Goal: Task Accomplishment & Management: Manage account settings

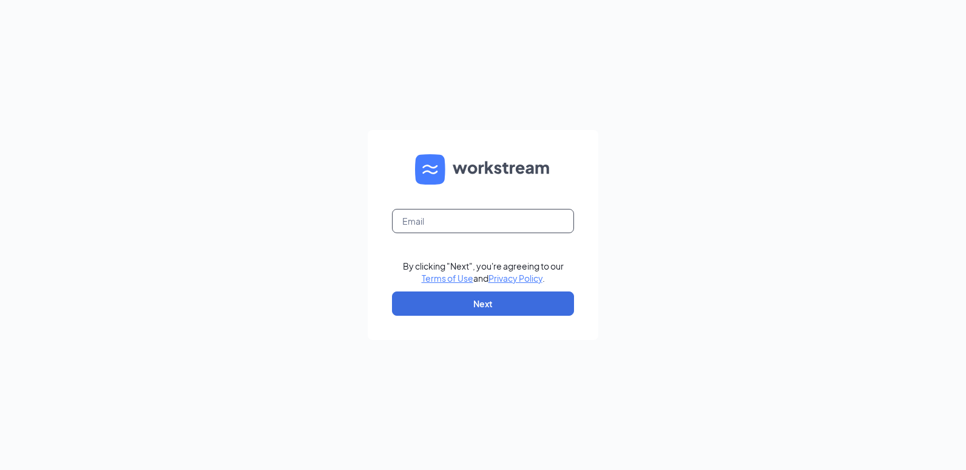
click at [457, 225] on input "text" at bounding box center [483, 221] width 182 height 24
type input "tscla21@crcafes.com"
click at [406, 223] on input "text" at bounding box center [483, 221] width 182 height 24
type input "tscla21@crcafes.com"
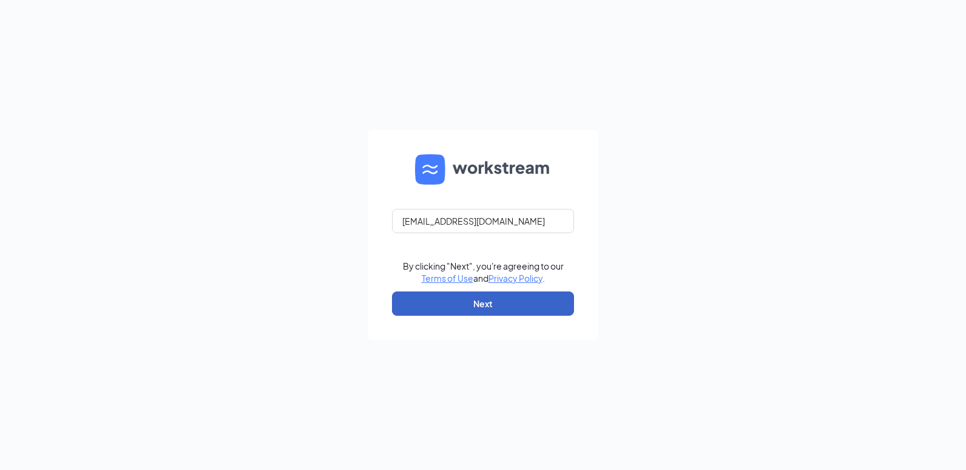
click at [429, 305] on button "Next" at bounding box center [483, 303] width 182 height 24
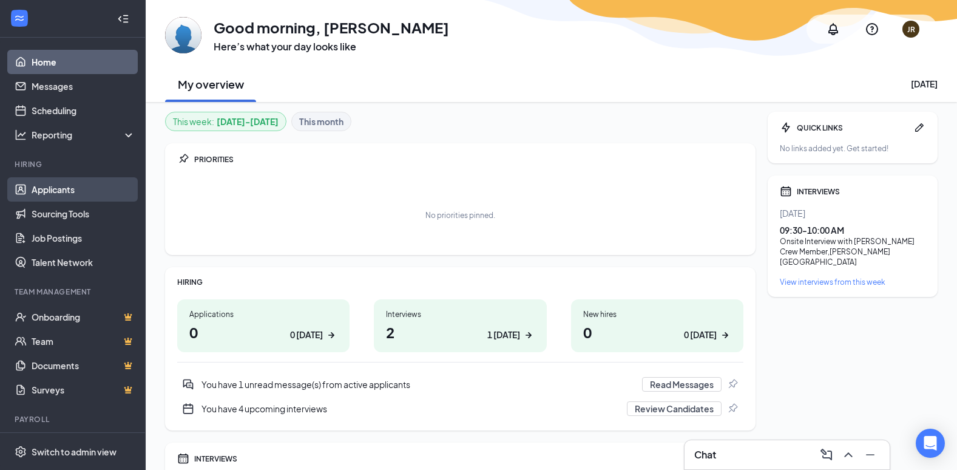
click at [61, 191] on link "Applicants" at bounding box center [84, 189] width 104 height 24
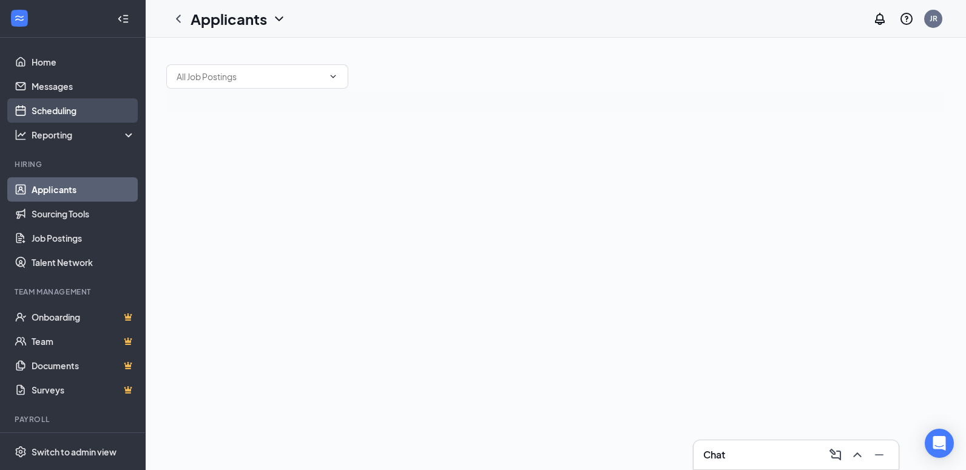
click at [67, 108] on link "Scheduling" at bounding box center [84, 110] width 104 height 24
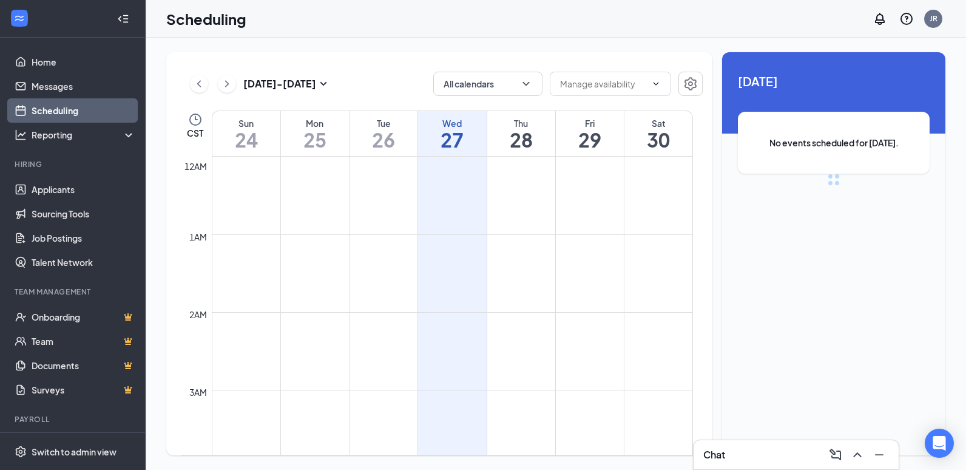
scroll to position [597, 0]
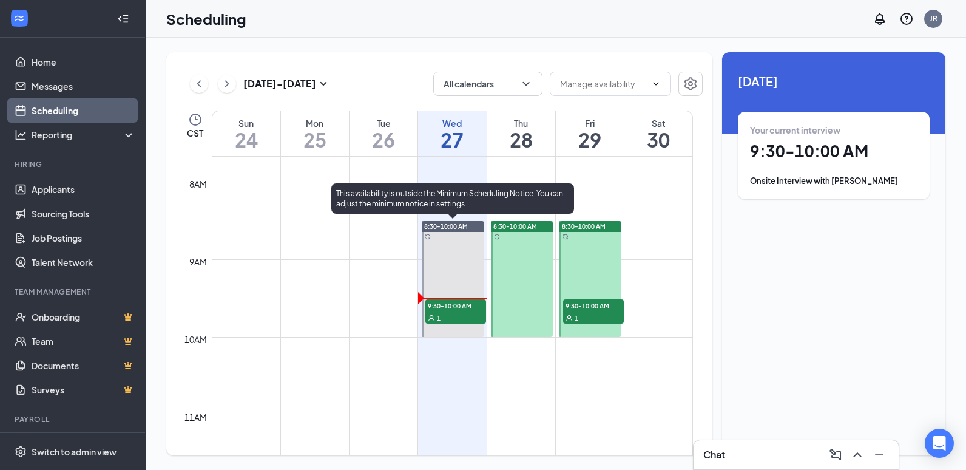
click at [441, 315] on span "1" at bounding box center [439, 318] width 4 height 8
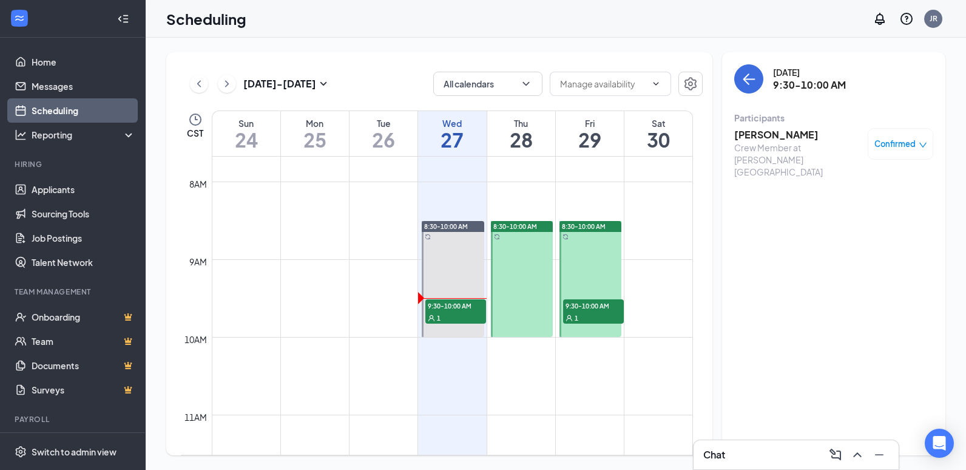
click at [782, 133] on h3 "[PERSON_NAME]" at bounding box center [797, 134] width 127 height 13
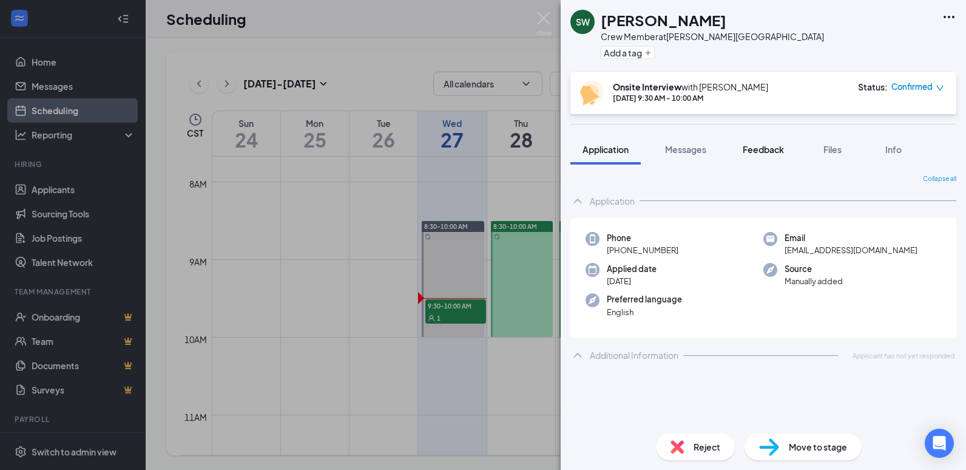
click at [761, 152] on span "Feedback" at bounding box center [763, 149] width 41 height 11
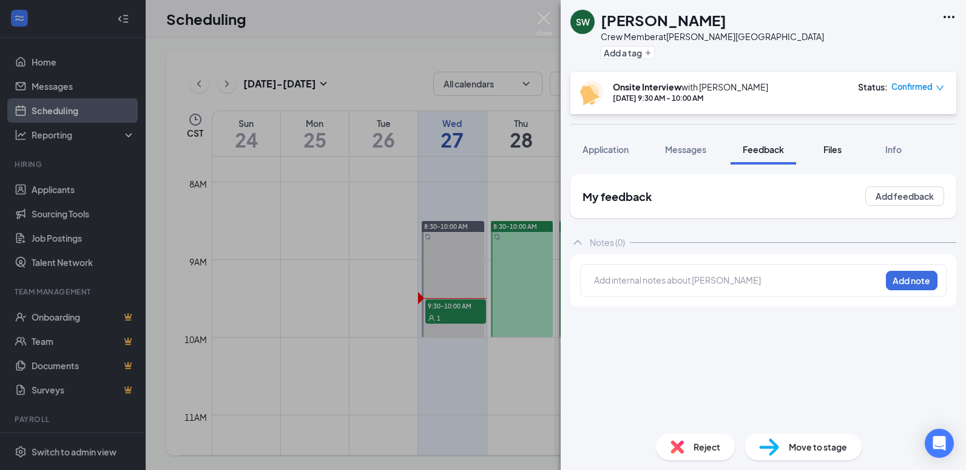
click at [836, 150] on span "Files" at bounding box center [833, 149] width 18 height 11
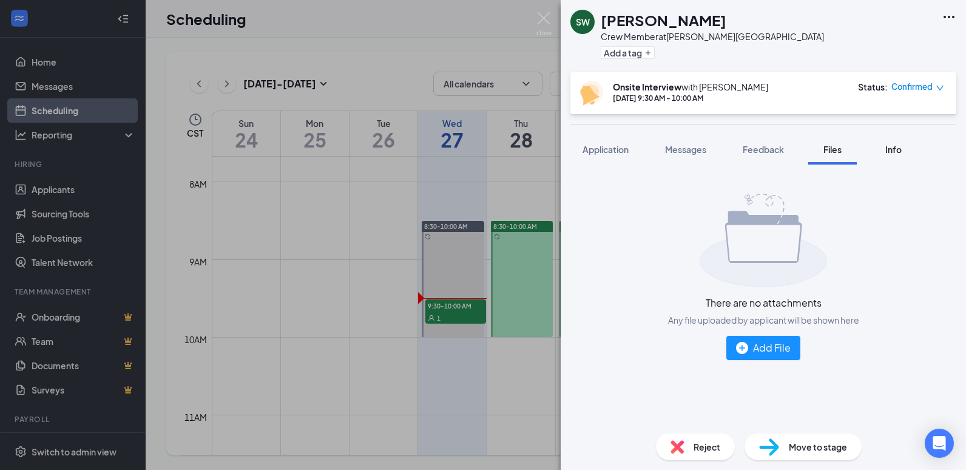
click at [893, 161] on button "Info" at bounding box center [893, 149] width 49 height 30
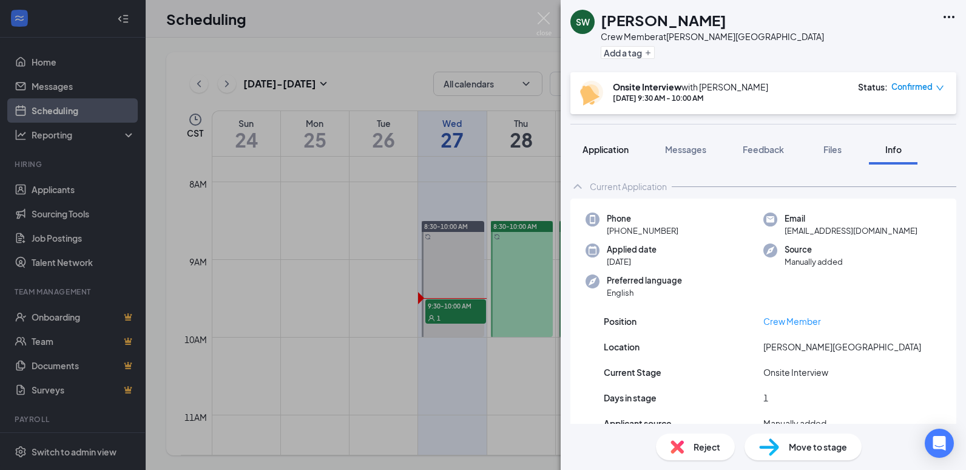
click at [597, 153] on span "Application" at bounding box center [606, 149] width 46 height 11
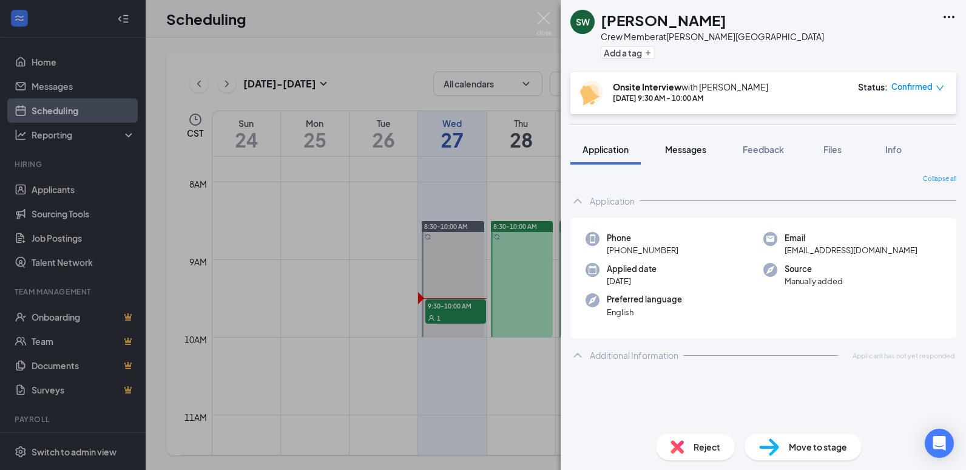
click at [698, 152] on span "Messages" at bounding box center [685, 149] width 41 height 11
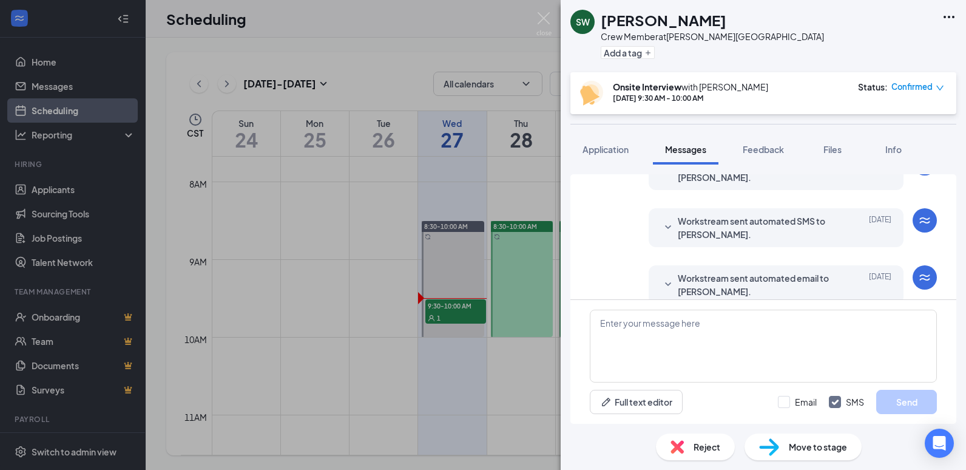
scroll to position [463, 0]
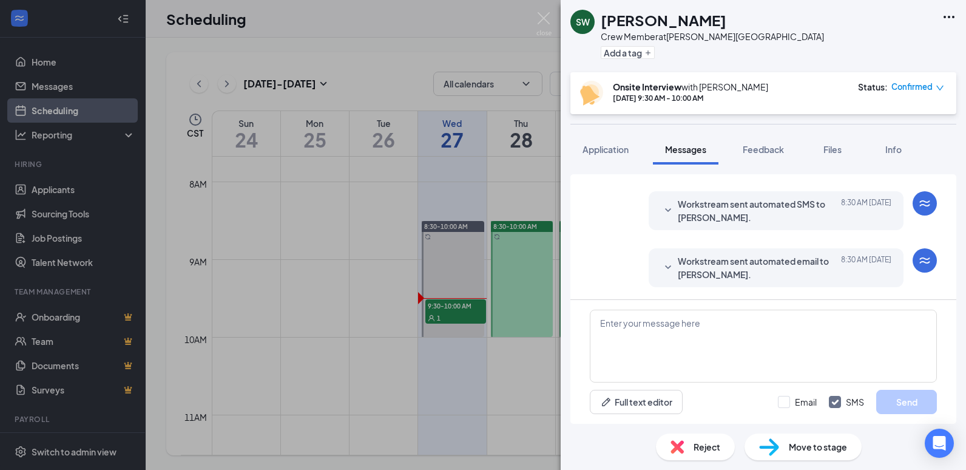
click at [314, 209] on div "SW [PERSON_NAME] Crew Member at [PERSON_NAME][GEOGRAPHIC_DATA] Add a tag Onsite…" at bounding box center [483, 235] width 966 height 470
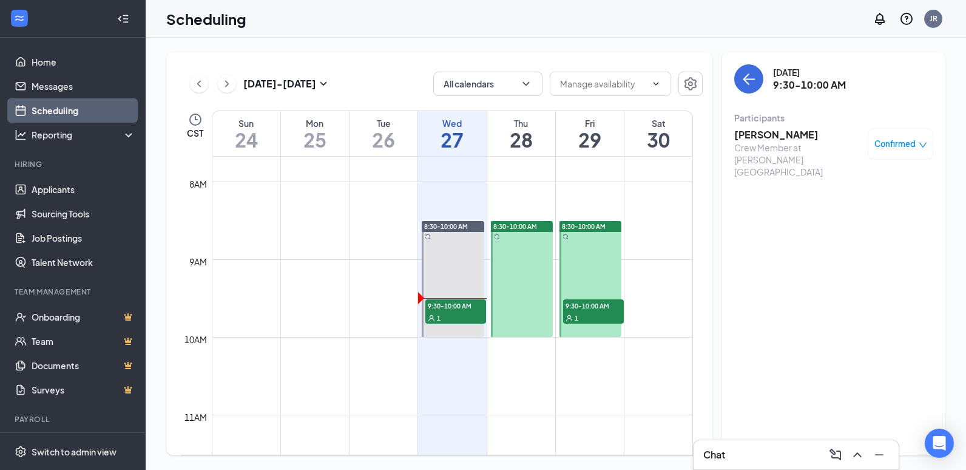
click at [776, 135] on h3 "[PERSON_NAME]" at bounding box center [797, 134] width 127 height 13
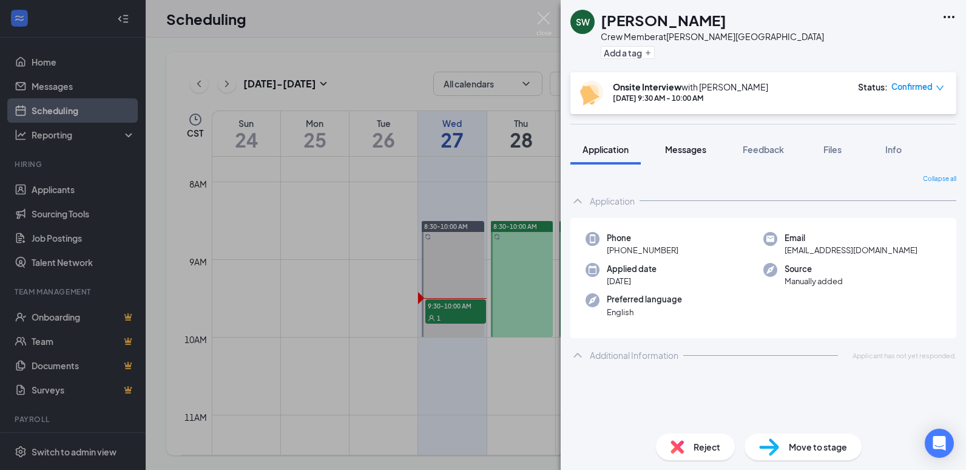
click at [683, 156] on button "Messages" at bounding box center [686, 149] width 66 height 30
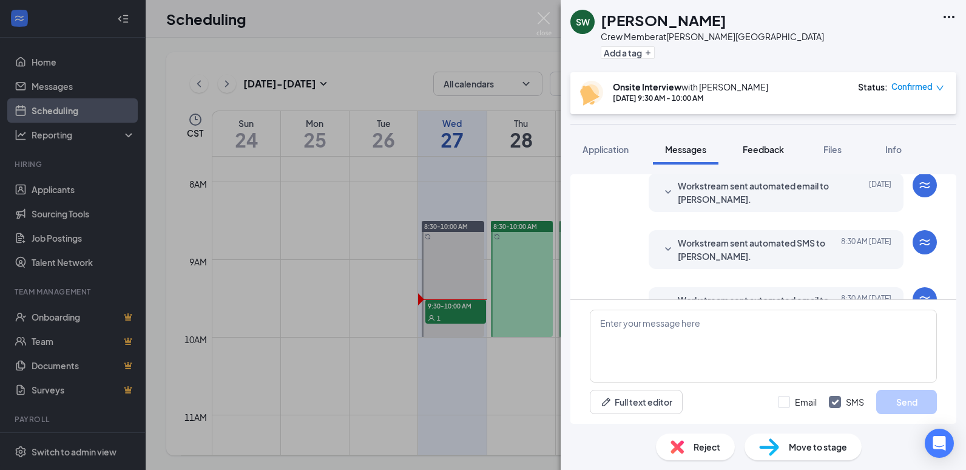
scroll to position [463, 0]
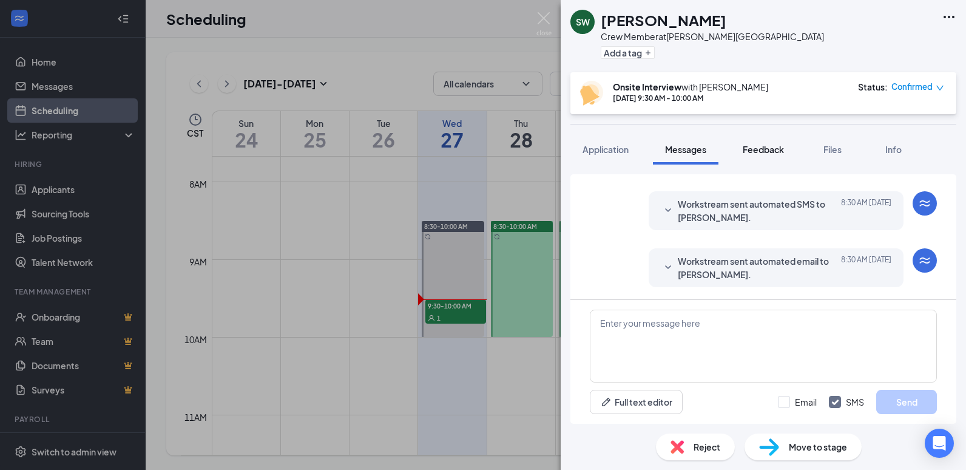
click at [750, 152] on span "Feedback" at bounding box center [763, 149] width 41 height 11
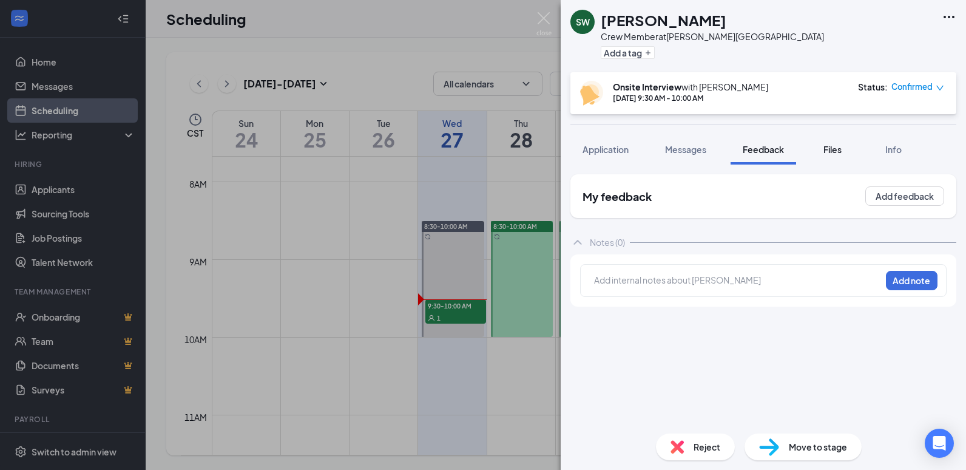
click at [831, 152] on span "Files" at bounding box center [833, 149] width 18 height 11
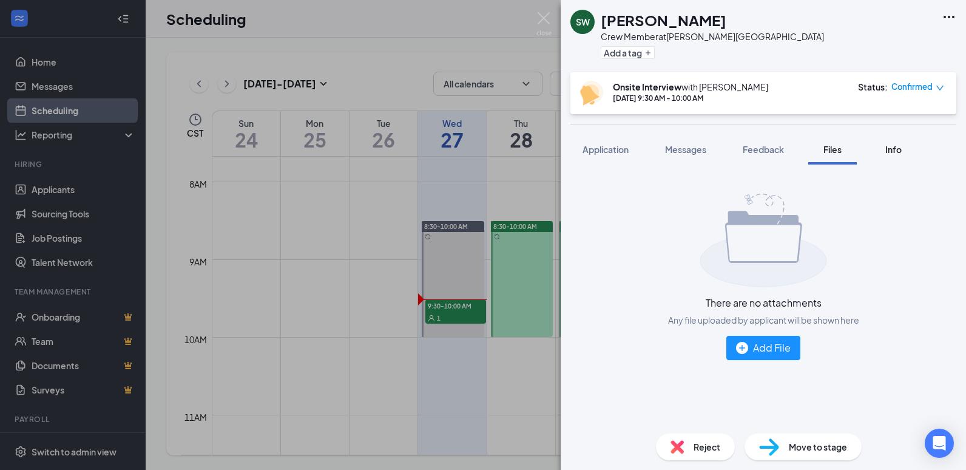
click at [881, 155] on button "Info" at bounding box center [893, 149] width 49 height 30
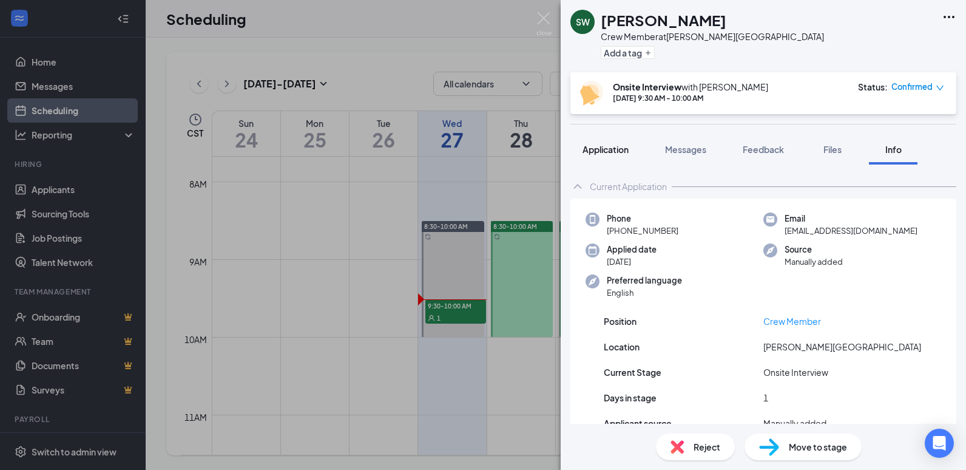
click at [608, 155] on button "Application" at bounding box center [606, 149] width 70 height 30
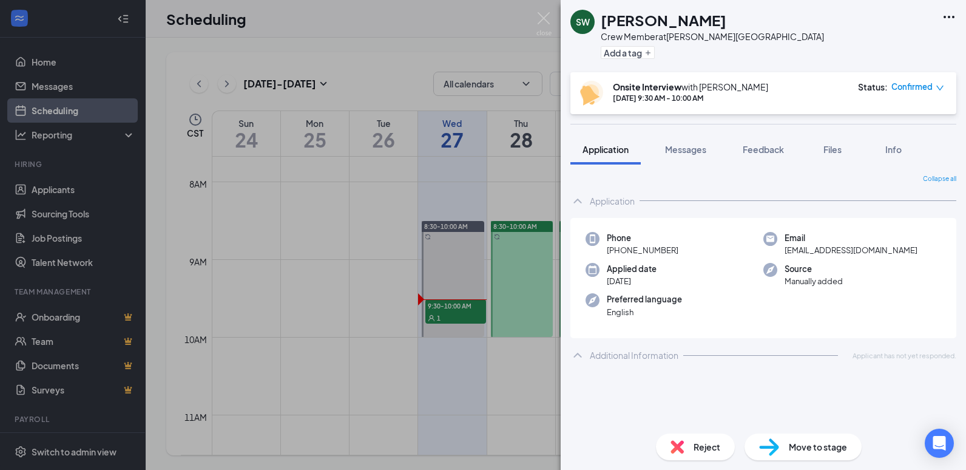
click at [413, 377] on div "SW [PERSON_NAME] Crew Member at [PERSON_NAME][GEOGRAPHIC_DATA] Add a tag Onsite…" at bounding box center [483, 235] width 966 height 470
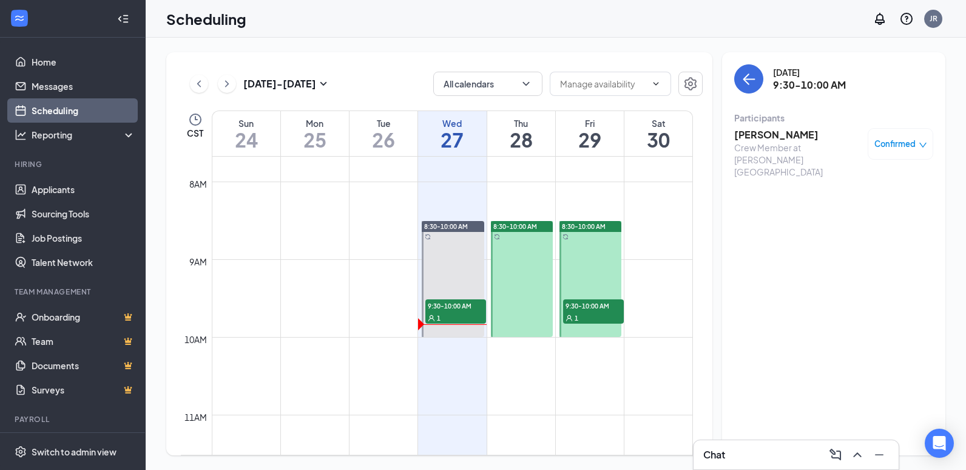
click at [921, 145] on icon "down" at bounding box center [923, 145] width 7 height 5
click at [786, 126] on div "[PERSON_NAME] Crew Member at [PERSON_NAME][GEOGRAPHIC_DATA] Confirmed" at bounding box center [833, 153] width 199 height 58
click at [771, 138] on h3 "[PERSON_NAME]" at bounding box center [797, 134] width 127 height 13
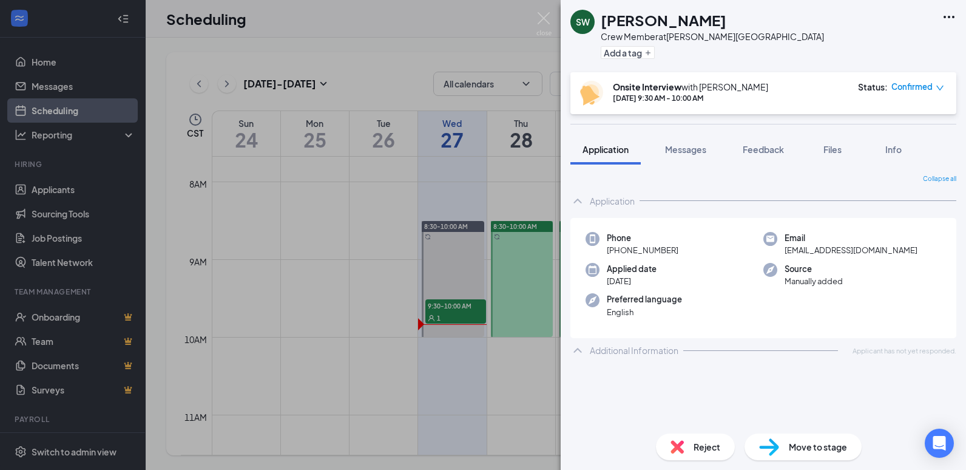
click at [797, 451] on span "Move to stage" at bounding box center [818, 446] width 58 height 13
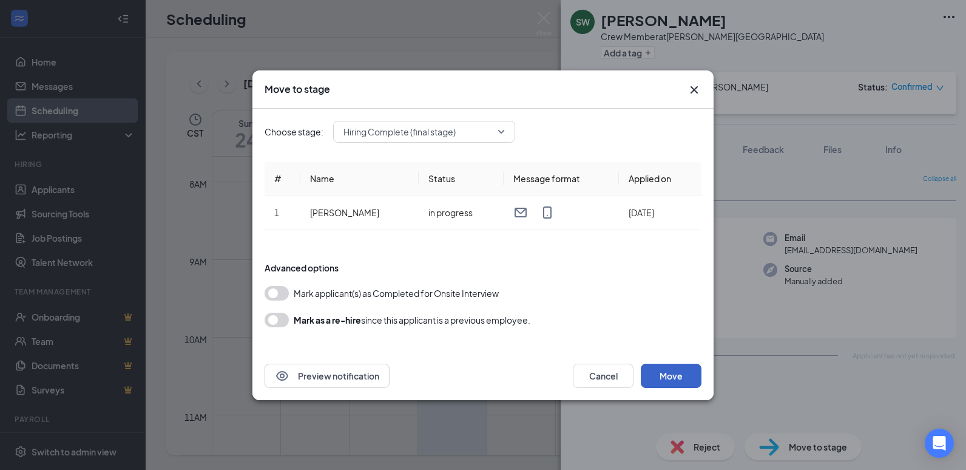
click at [683, 370] on button "Move" at bounding box center [671, 376] width 61 height 24
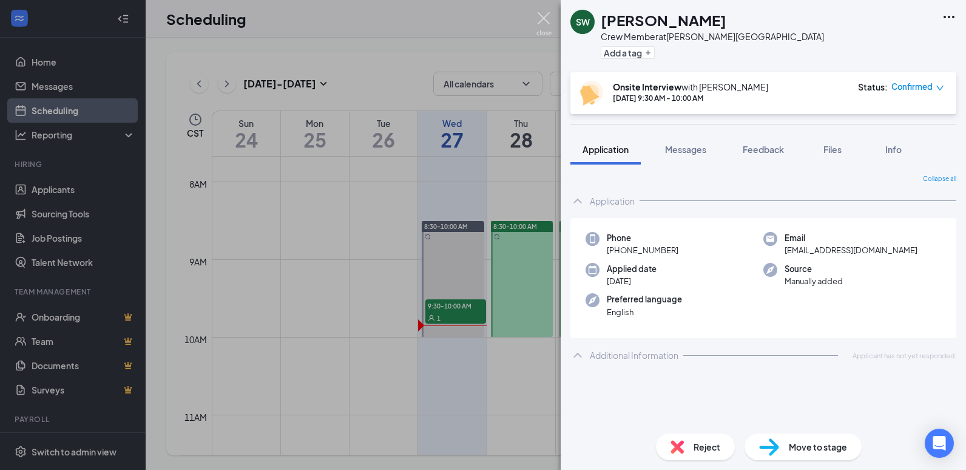
click at [538, 21] on img at bounding box center [544, 24] width 15 height 24
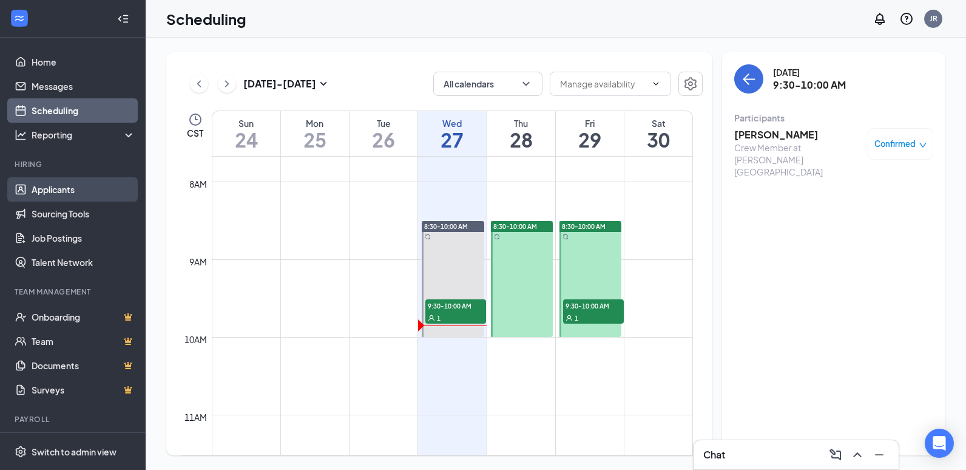
click at [52, 191] on link "Applicants" at bounding box center [84, 189] width 104 height 24
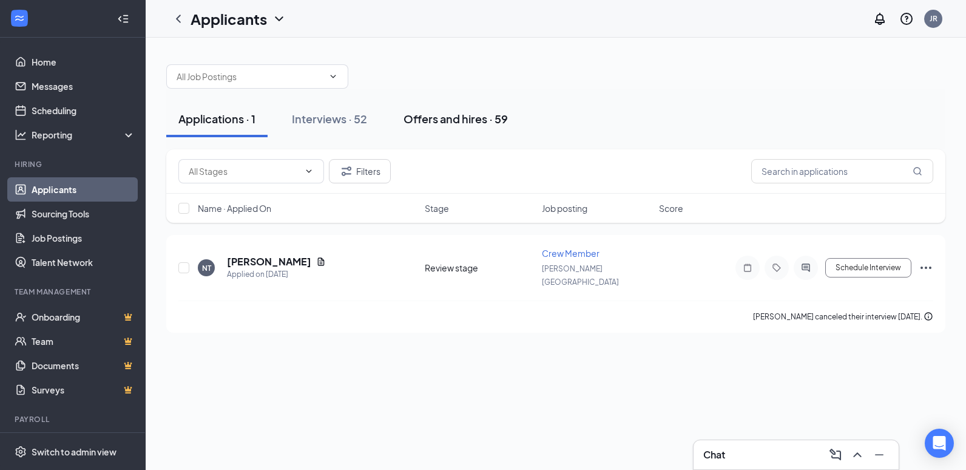
click at [500, 117] on div "Offers and hires · 59" at bounding box center [456, 118] width 104 height 15
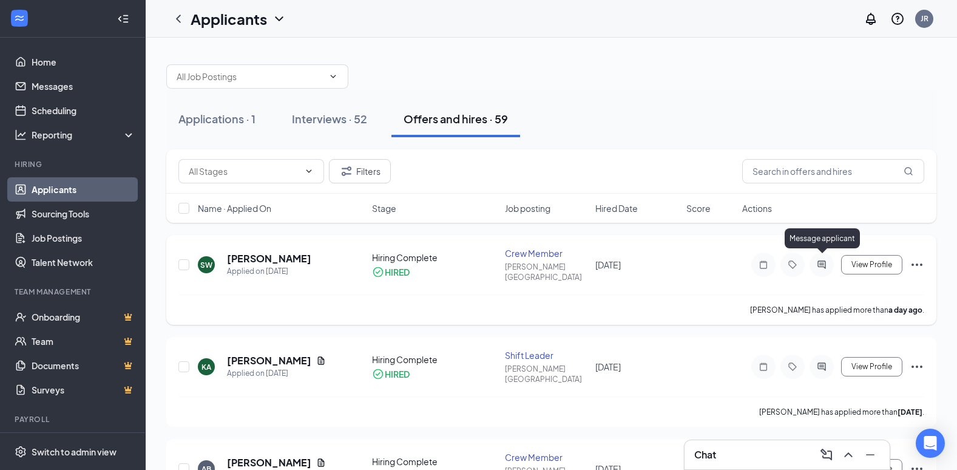
click at [815, 262] on icon "ActiveChat" at bounding box center [822, 265] width 15 height 10
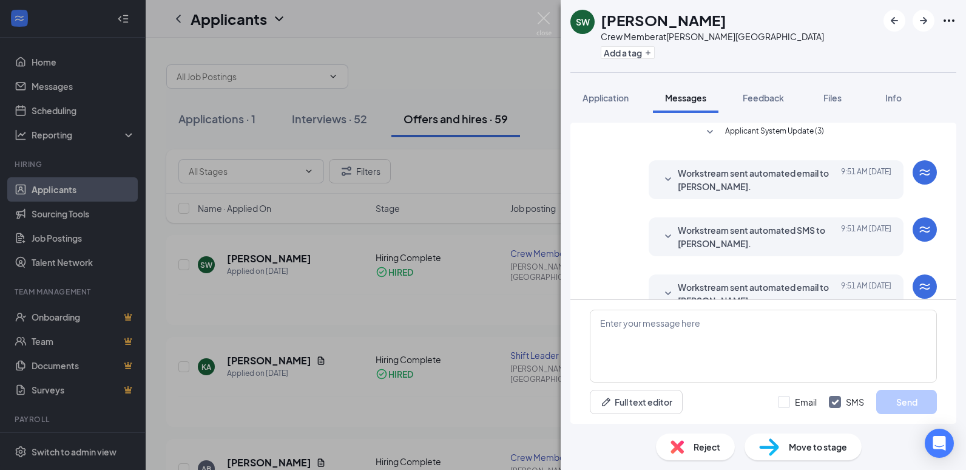
scroll to position [297, 0]
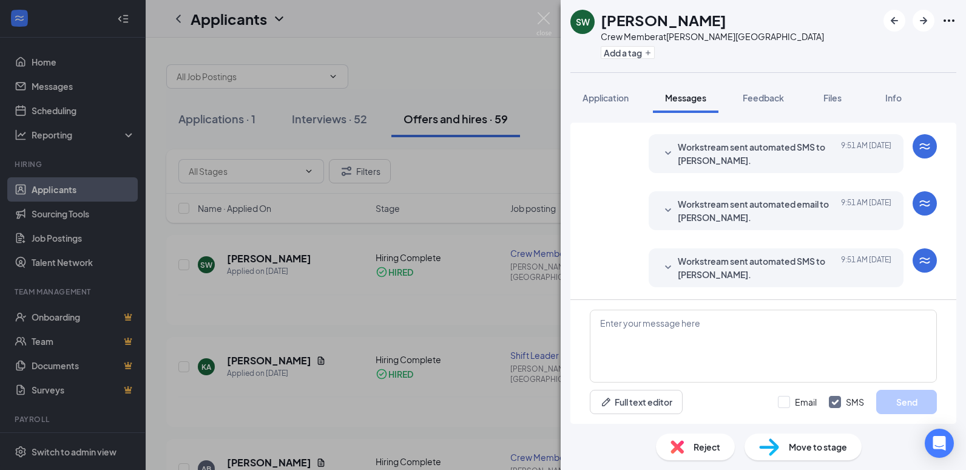
click at [765, 269] on span "Workstream sent automated SMS to [PERSON_NAME]." at bounding box center [757, 267] width 159 height 27
click at [745, 218] on span "Workstream sent automated email to [PERSON_NAME]." at bounding box center [757, 210] width 159 height 27
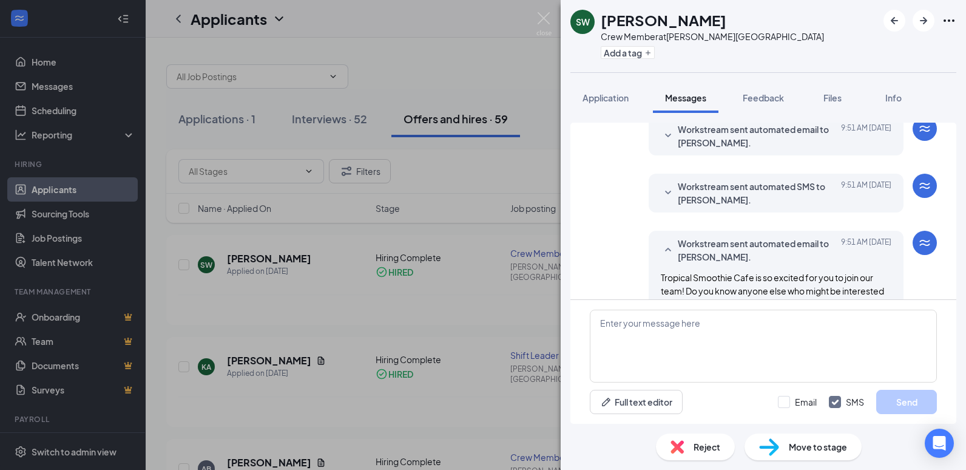
scroll to position [236, 0]
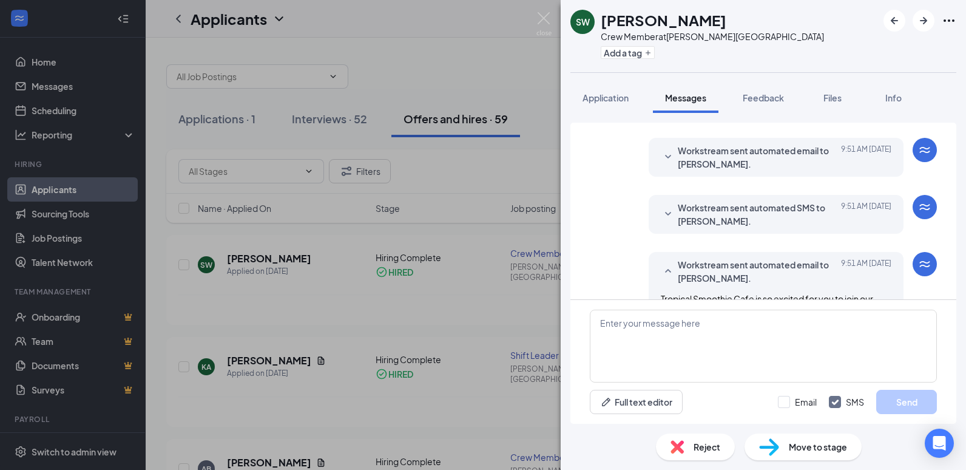
click at [771, 212] on span "Workstream sent automated SMS to [PERSON_NAME]." at bounding box center [757, 214] width 159 height 27
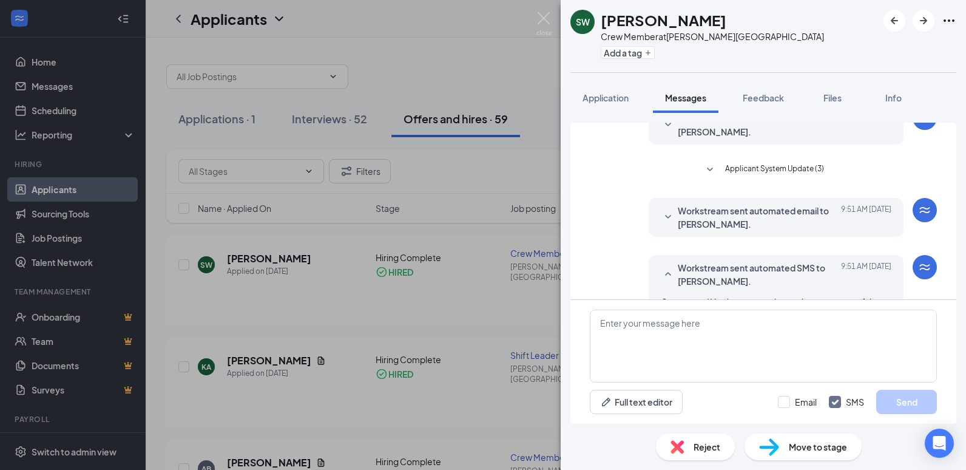
scroll to position [175, 0]
click at [731, 222] on span "Workstream sent automated email to [PERSON_NAME]." at bounding box center [757, 218] width 159 height 27
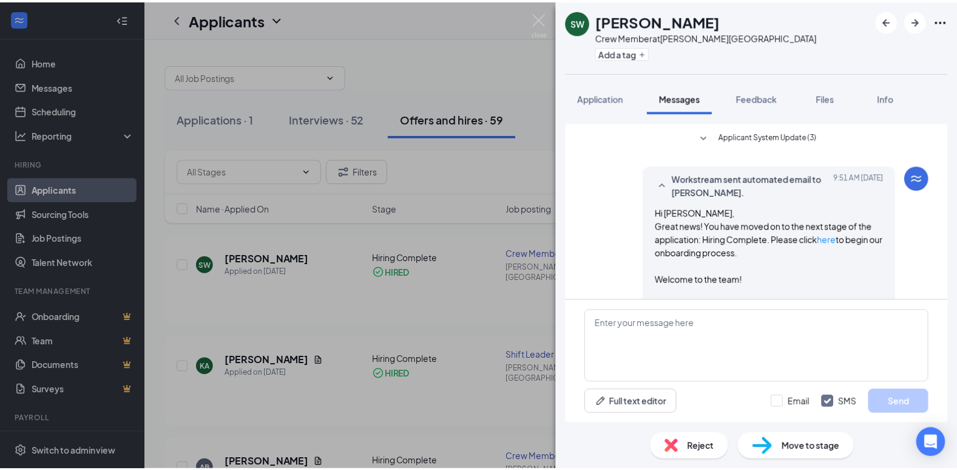
scroll to position [236, 0]
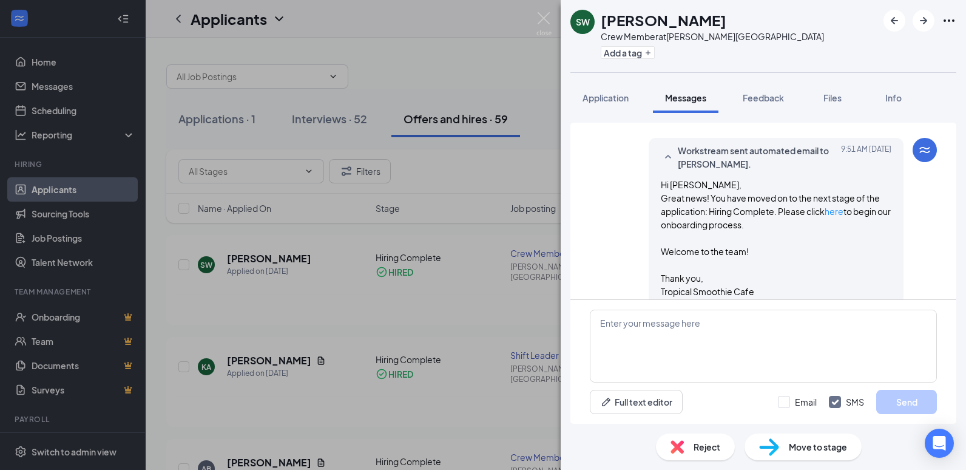
click at [438, 256] on div "SW [PERSON_NAME] Crew Member at [PERSON_NAME][GEOGRAPHIC_DATA] Add a tag Applic…" at bounding box center [483, 235] width 966 height 470
